Goal: Information Seeking & Learning: Learn about a topic

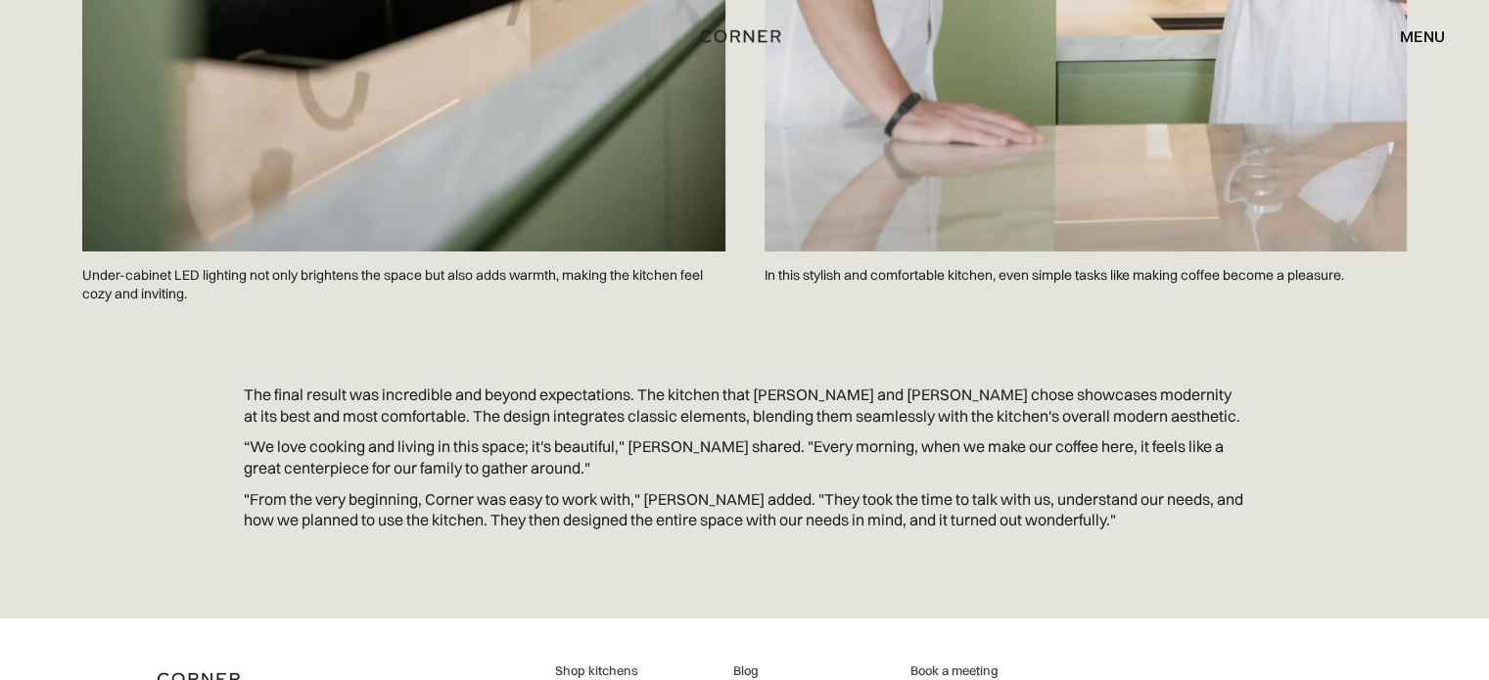
scroll to position [7005, 0]
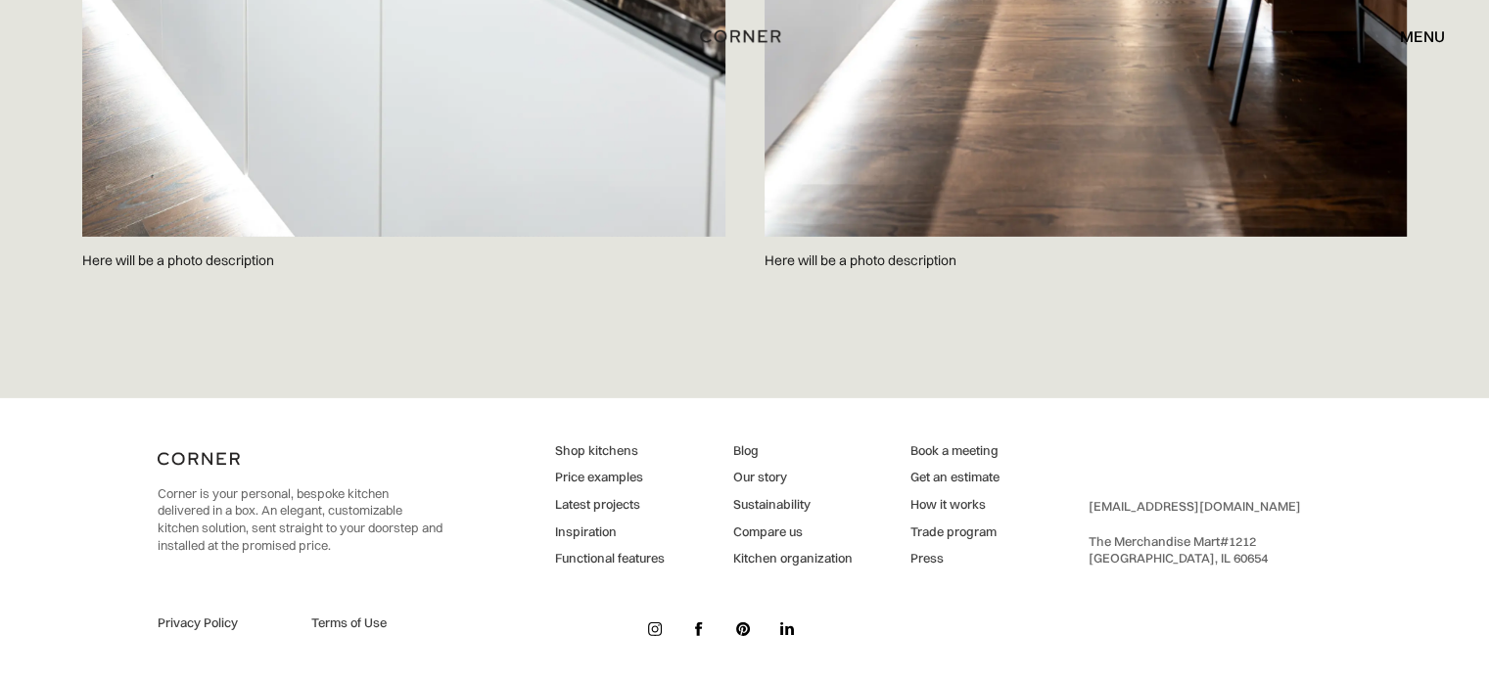
scroll to position [6105, 0]
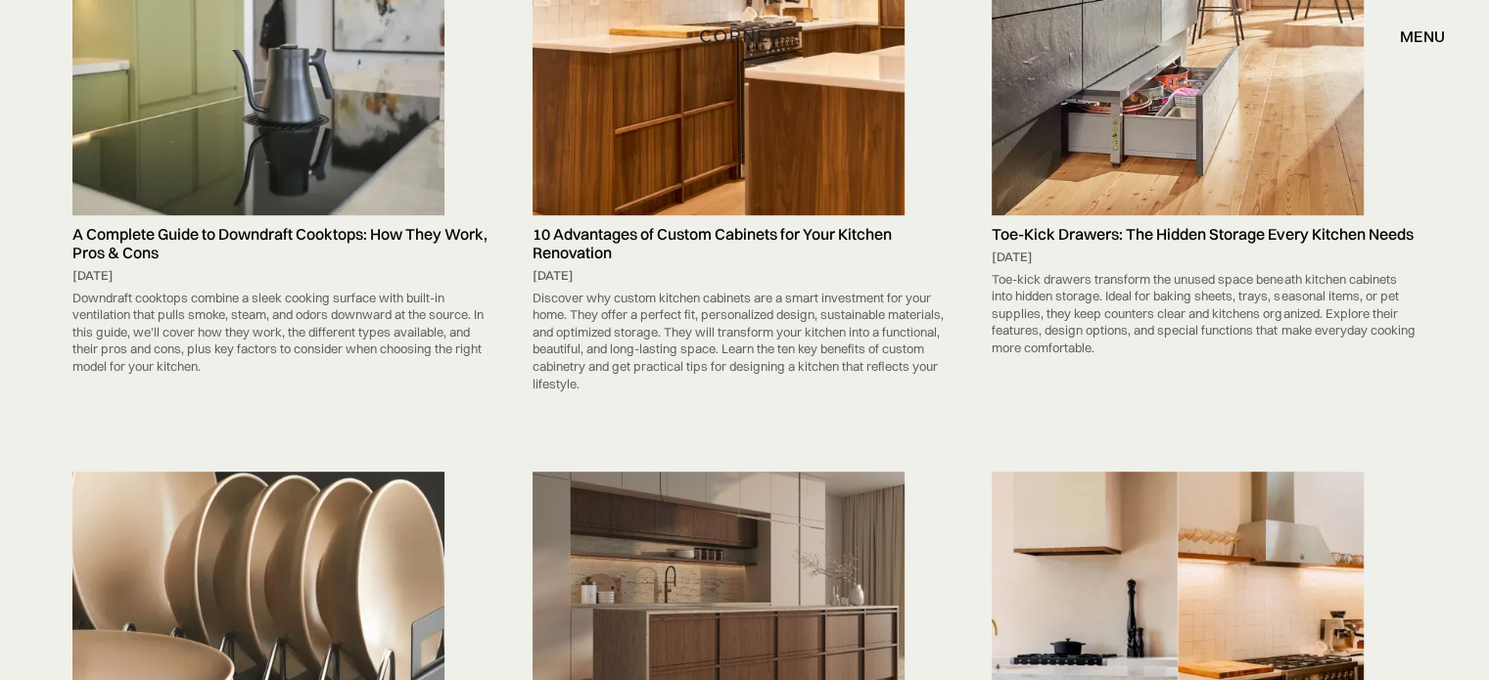
scroll to position [316, 0]
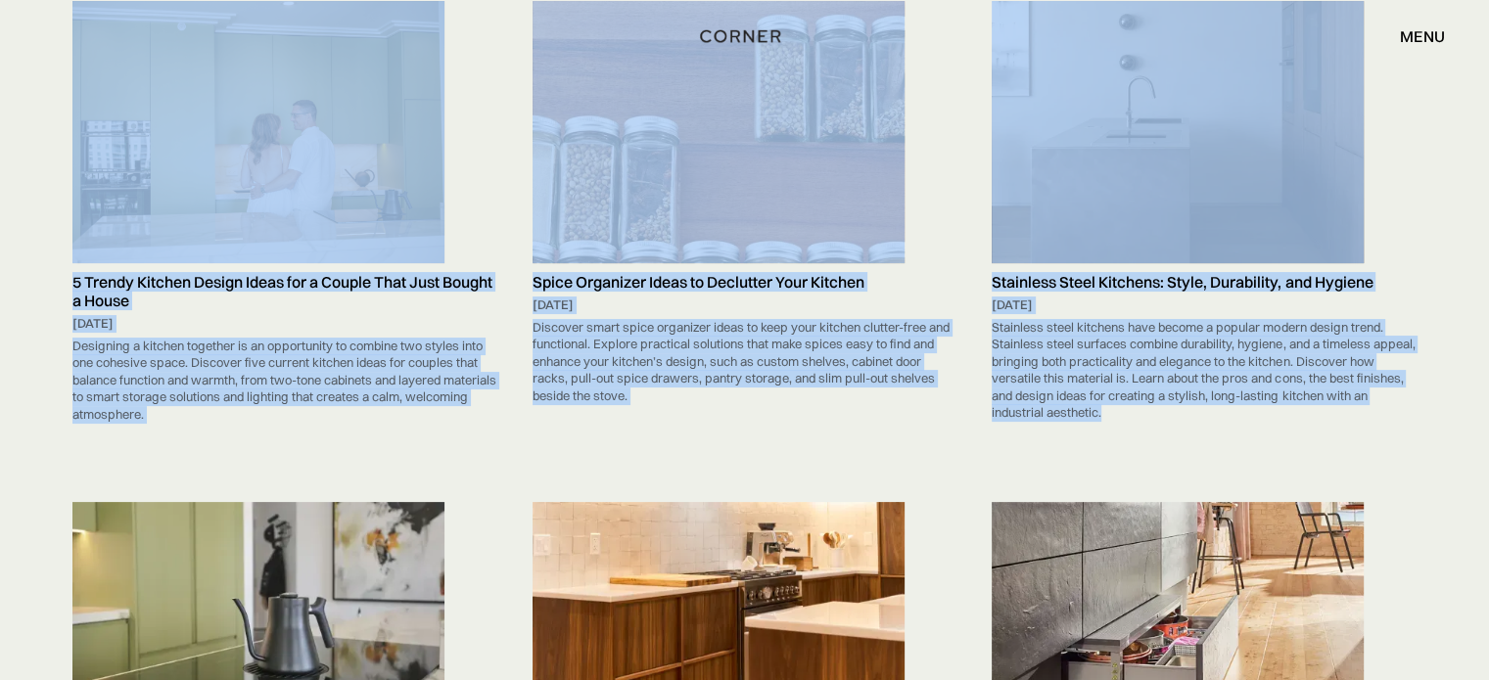
drag, startPoint x: 1485, startPoint y: 62, endPoint x: 1484, endPoint y: 85, distance: 23.5
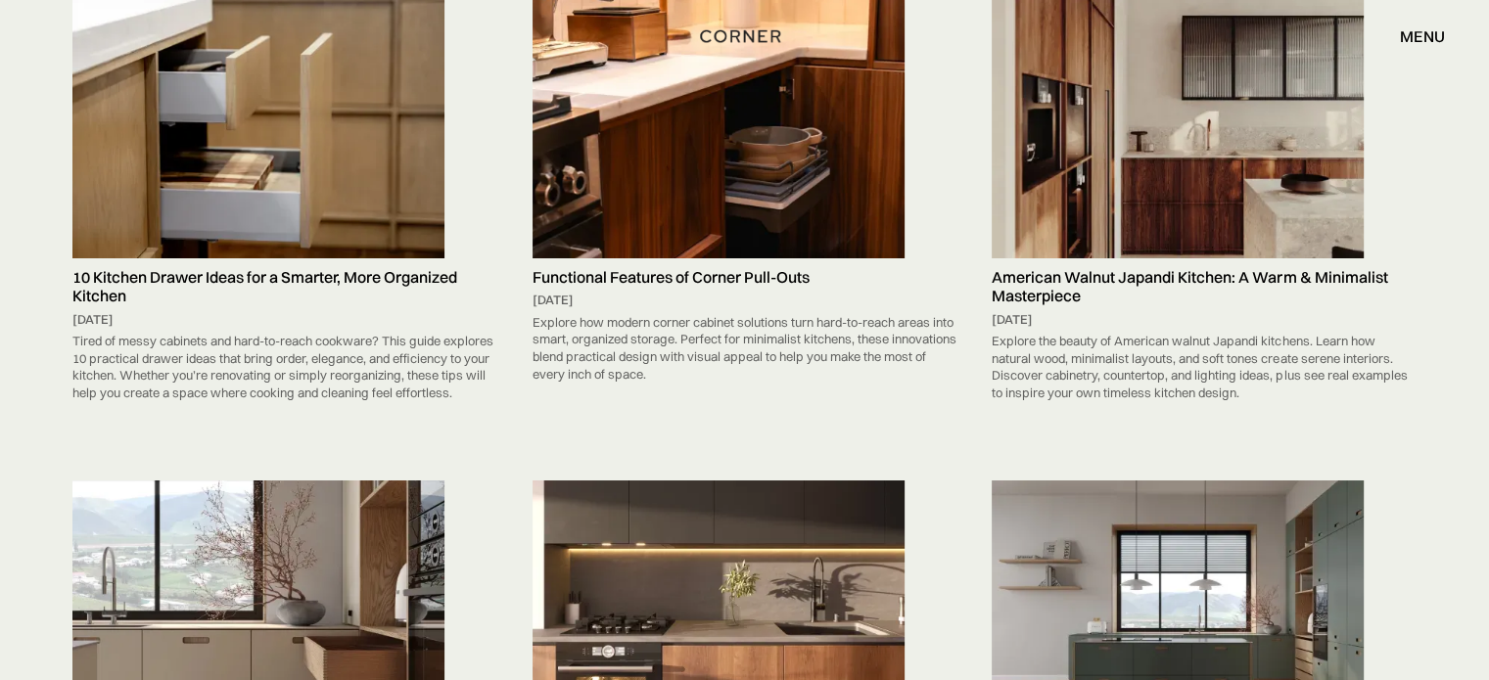
scroll to position [7209, 0]
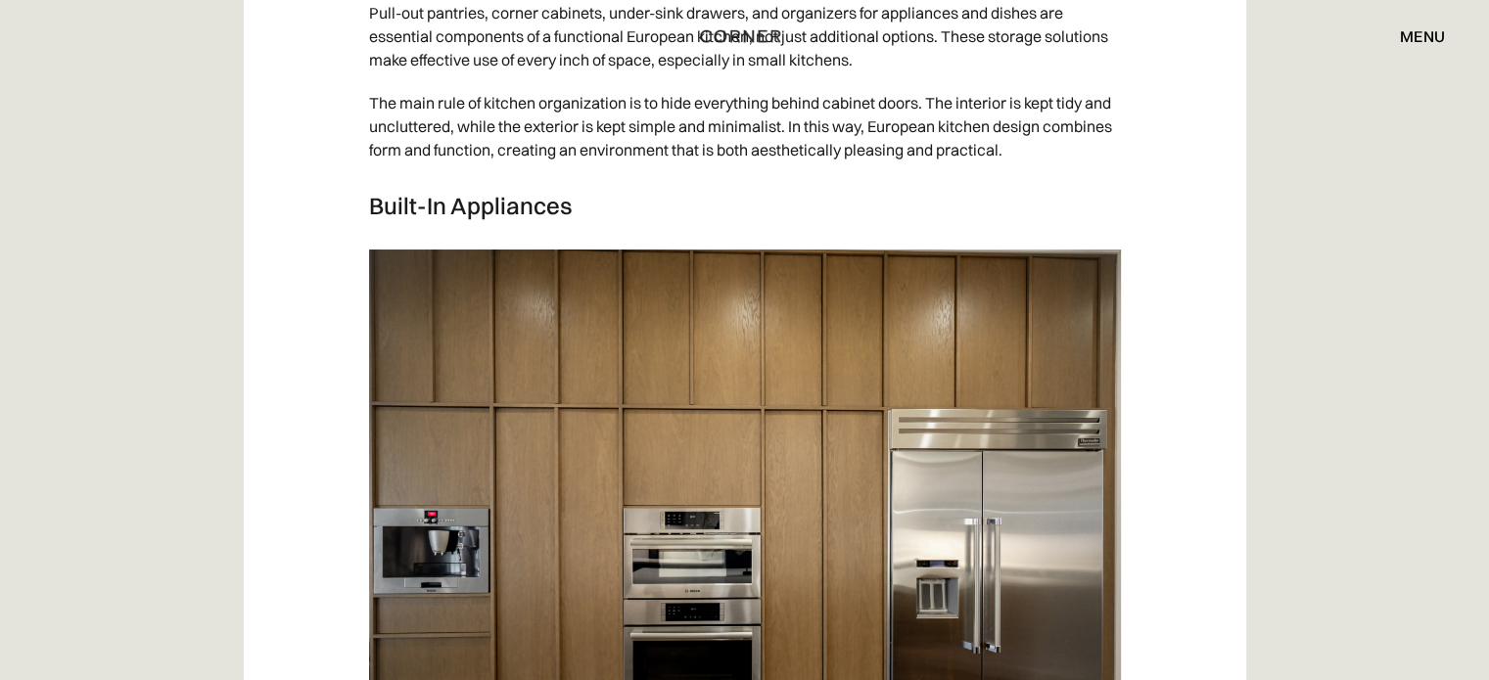
scroll to position [7831, 0]
